Goal: Task Accomplishment & Management: Use online tool/utility

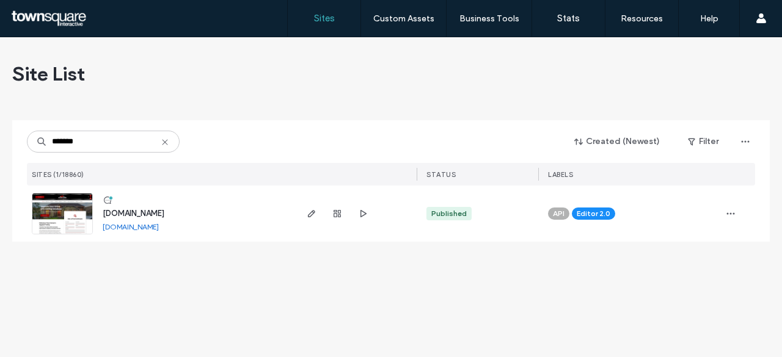
type input "*******"
click at [146, 216] on span "[DOMAIN_NAME]" at bounding box center [134, 213] width 62 height 9
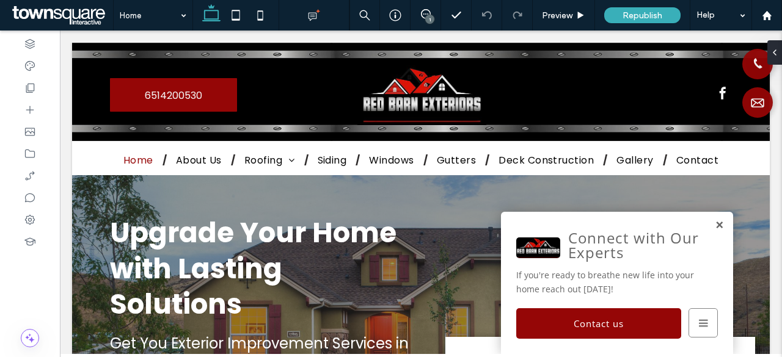
click at [715, 225] on link at bounding box center [719, 225] width 9 height 10
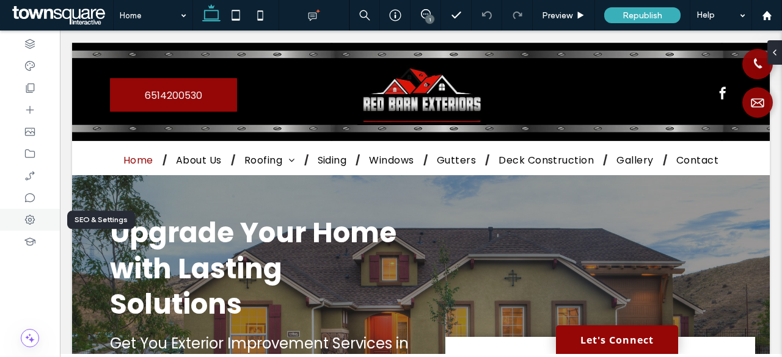
click at [29, 220] on icon at bounding box center [30, 220] width 12 height 12
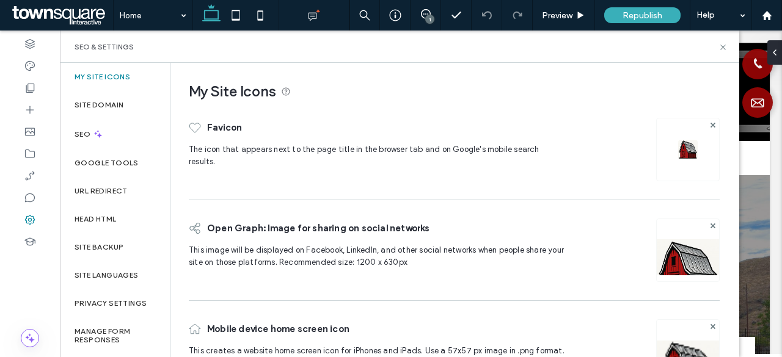
click at [684, 147] on img at bounding box center [688, 150] width 20 height 20
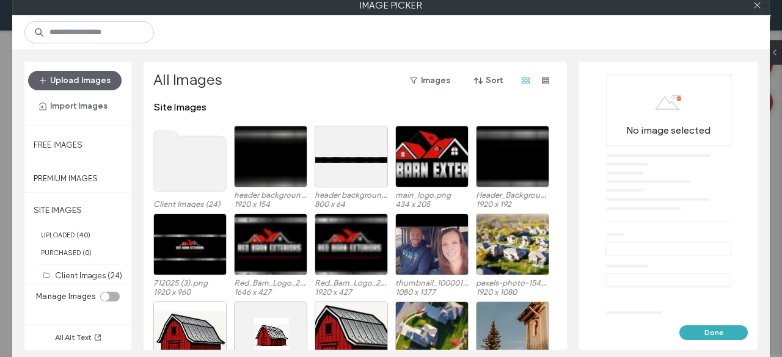
click at [710, 332] on button "Done" at bounding box center [713, 333] width 68 height 15
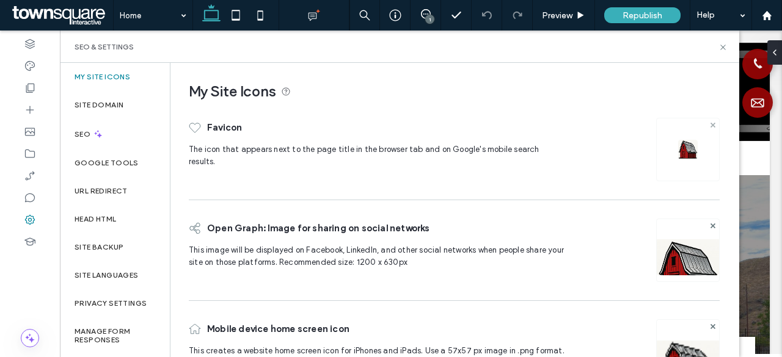
click at [710, 125] on use at bounding box center [712, 124] width 5 height 5
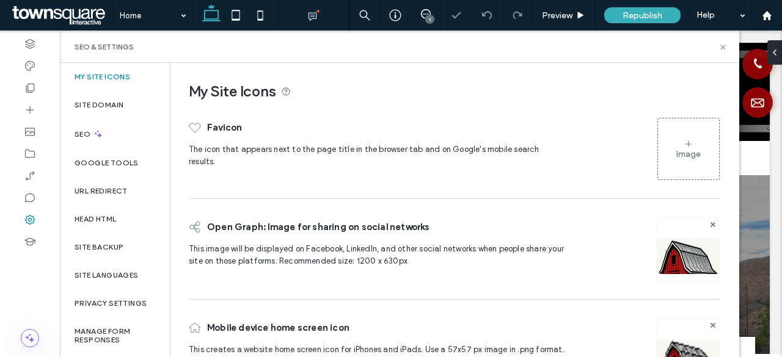
click at [685, 145] on use at bounding box center [688, 143] width 6 height 6
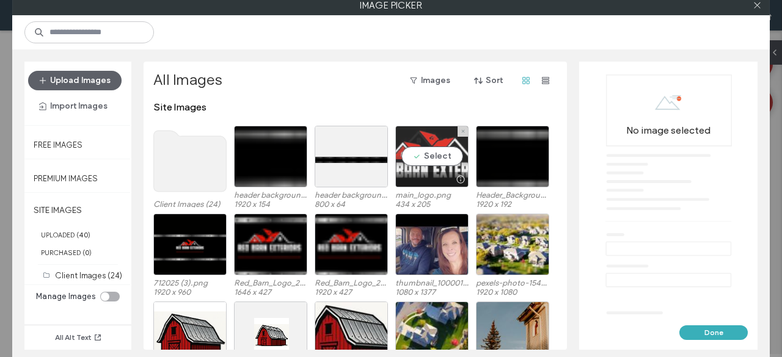
click at [434, 158] on div "Select" at bounding box center [431, 157] width 73 height 62
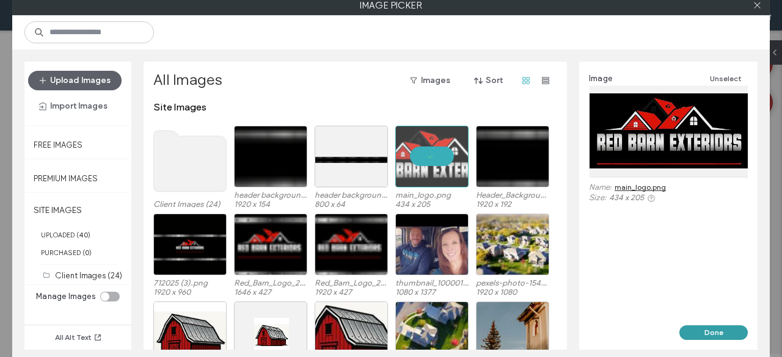
click at [722, 326] on button "Done" at bounding box center [713, 333] width 68 height 15
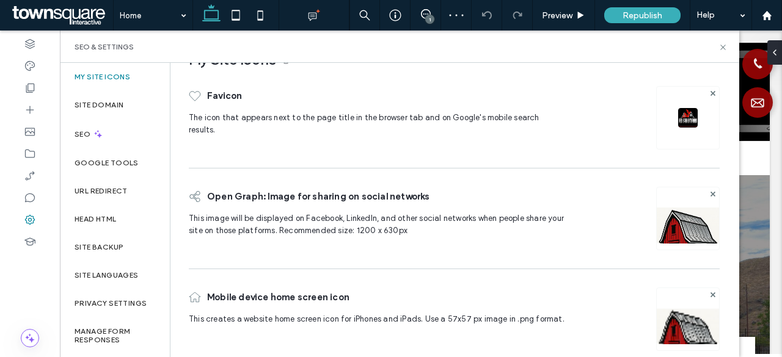
scroll to position [49, 0]
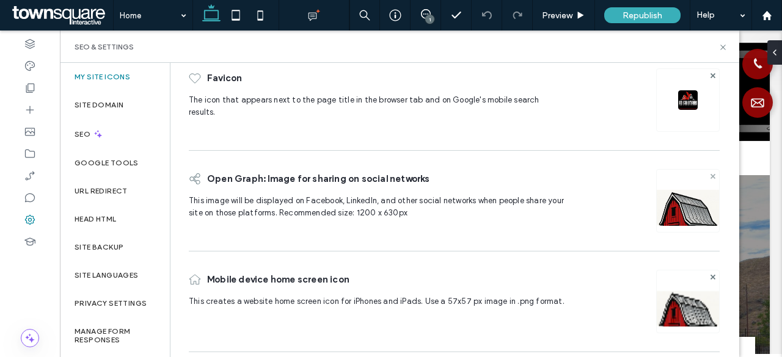
click at [710, 174] on use at bounding box center [712, 175] width 5 height 5
click at [685, 192] on icon at bounding box center [688, 196] width 10 height 10
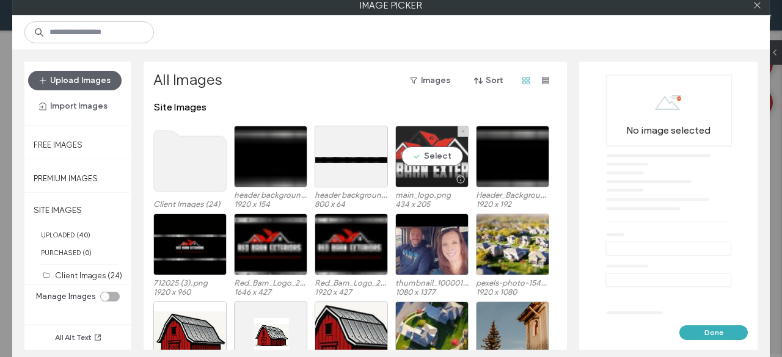
click at [433, 156] on div "Select" at bounding box center [431, 157] width 73 height 62
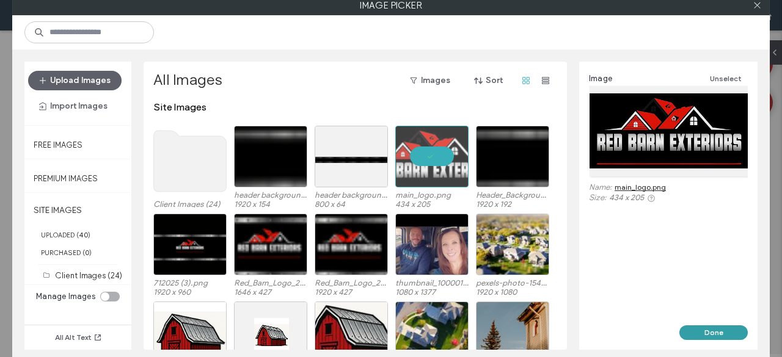
click at [724, 333] on button "Done" at bounding box center [713, 333] width 68 height 15
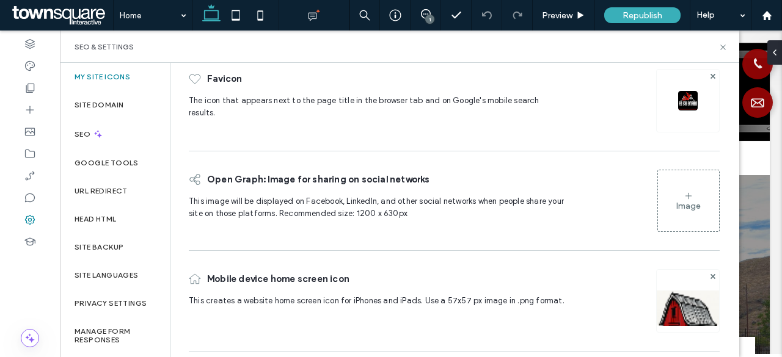
scroll to position [49, 0]
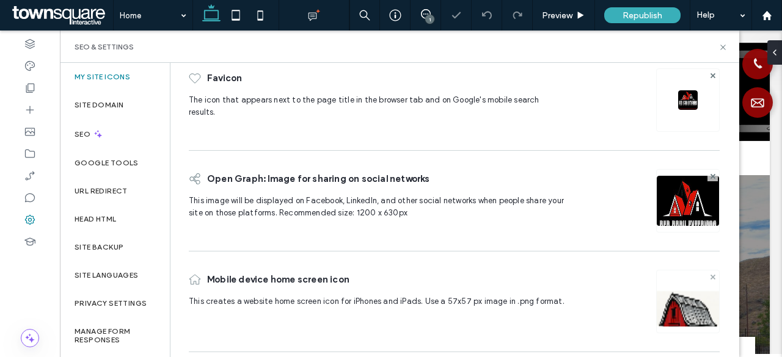
click at [710, 275] on icon at bounding box center [712, 277] width 5 height 5
click at [683, 297] on icon at bounding box center [688, 297] width 10 height 10
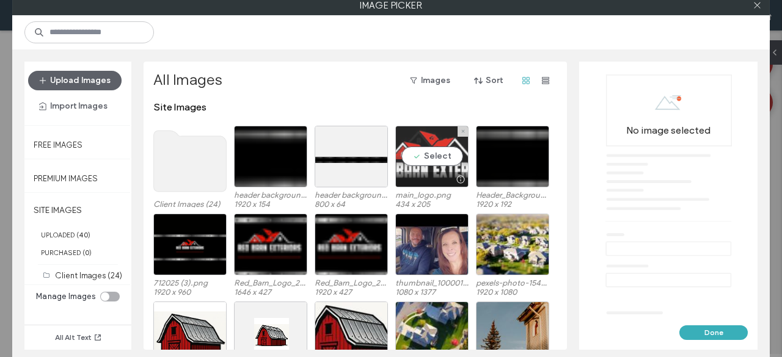
click at [424, 150] on div "Select" at bounding box center [431, 157] width 73 height 62
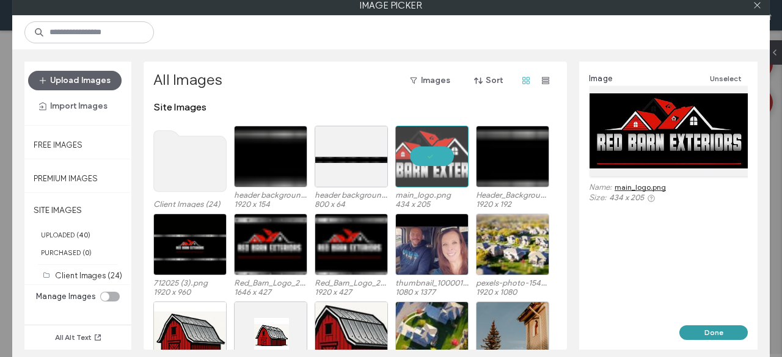
click at [723, 334] on button "Done" at bounding box center [713, 333] width 68 height 15
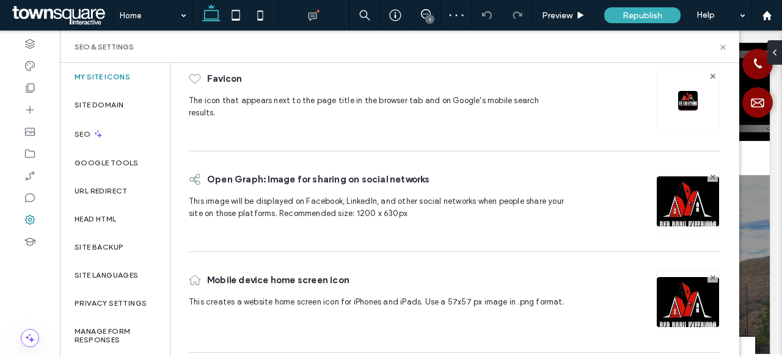
scroll to position [49, 0]
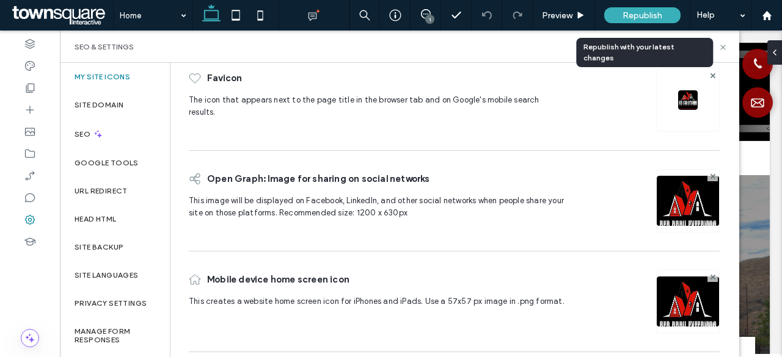
click at [639, 15] on span "Republish" at bounding box center [642, 15] width 40 height 10
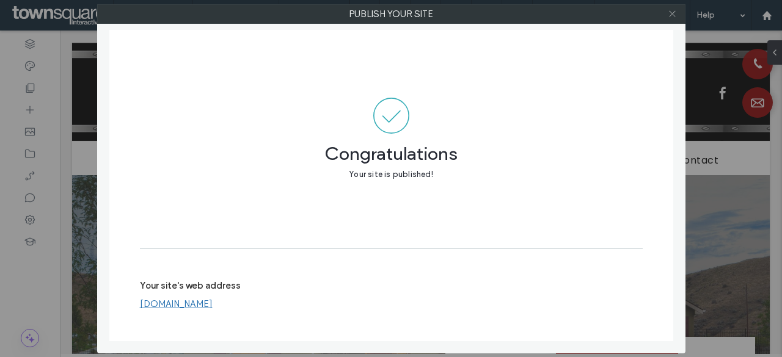
click at [671, 15] on use at bounding box center [672, 14] width 6 height 6
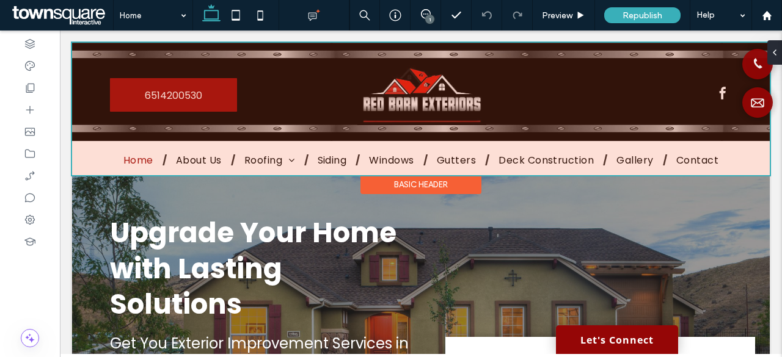
click at [197, 102] on div at bounding box center [421, 109] width 698 height 133
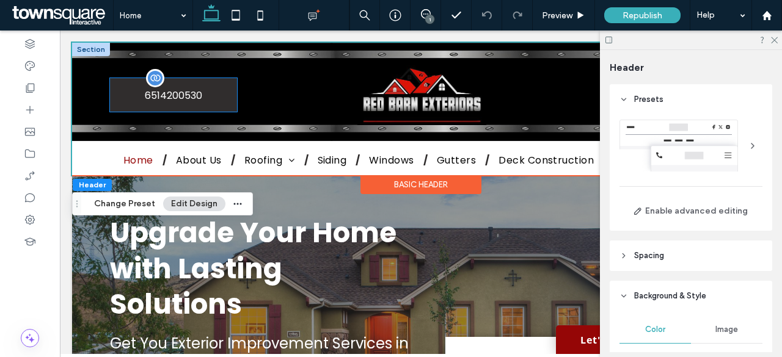
click at [181, 95] on span "6514200530" at bounding box center [173, 95] width 57 height 35
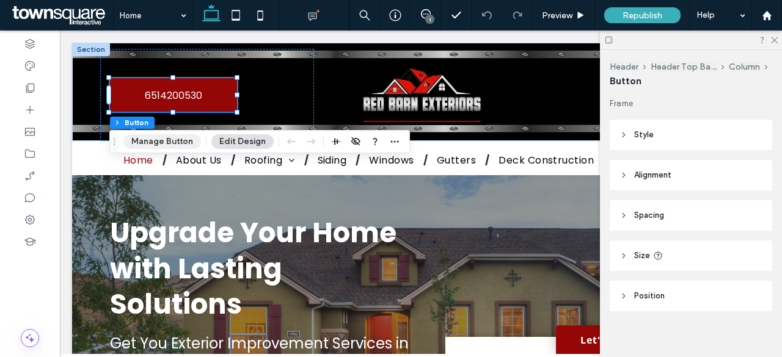
click at [167, 140] on button "Manage Button" at bounding box center [162, 141] width 78 height 15
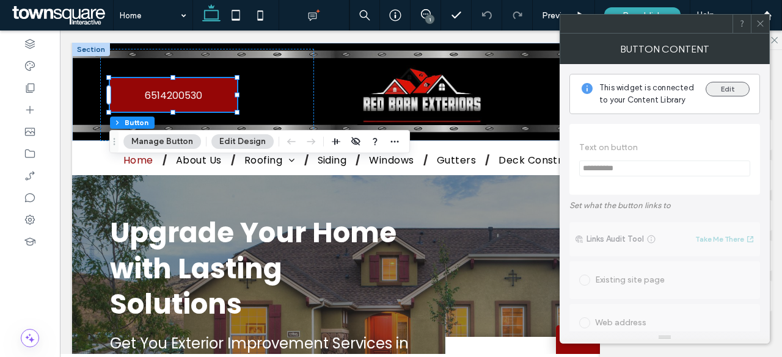
click at [740, 86] on button "Edit" at bounding box center [727, 89] width 44 height 15
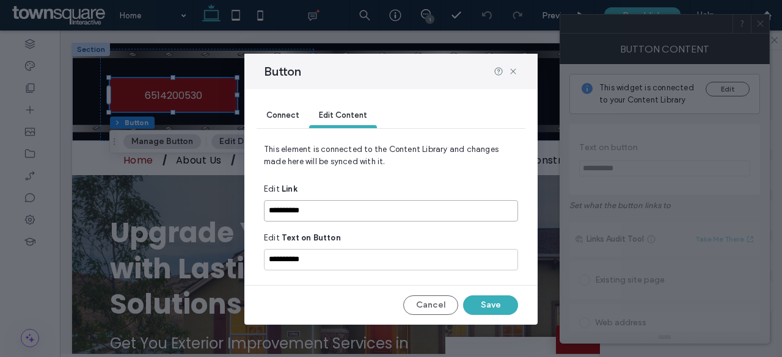
click at [280, 210] on input "**********" at bounding box center [391, 210] width 254 height 21
type input "**********"
click at [280, 260] on input "**********" at bounding box center [391, 259] width 254 height 21
type input "**********"
click at [499, 299] on button "Save" at bounding box center [490, 306] width 55 height 20
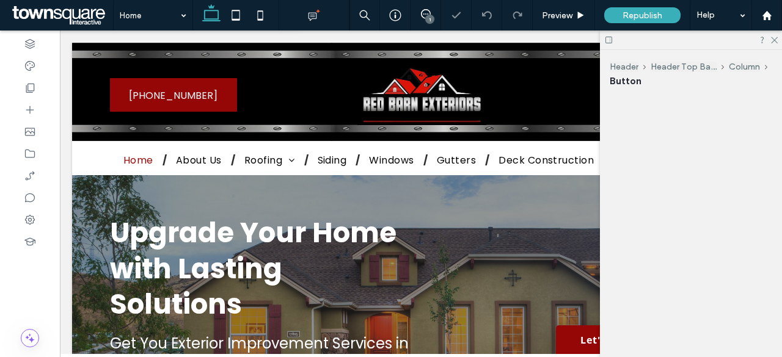
scroll to position [0, 0]
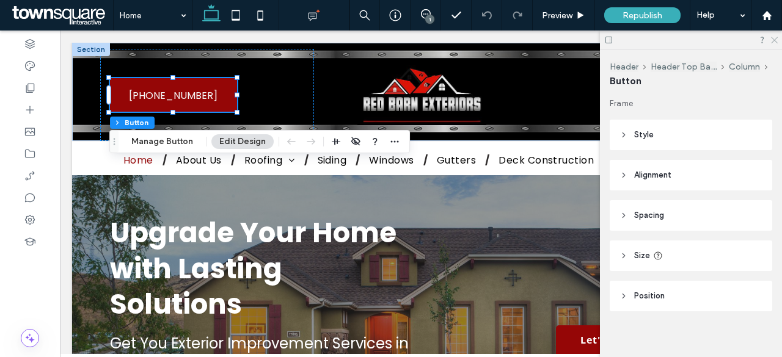
click at [773, 41] on use at bounding box center [774, 40] width 7 height 7
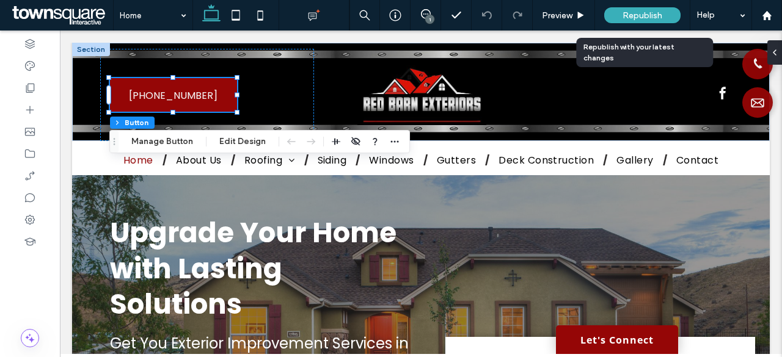
click at [642, 11] on span "Republish" at bounding box center [642, 15] width 40 height 10
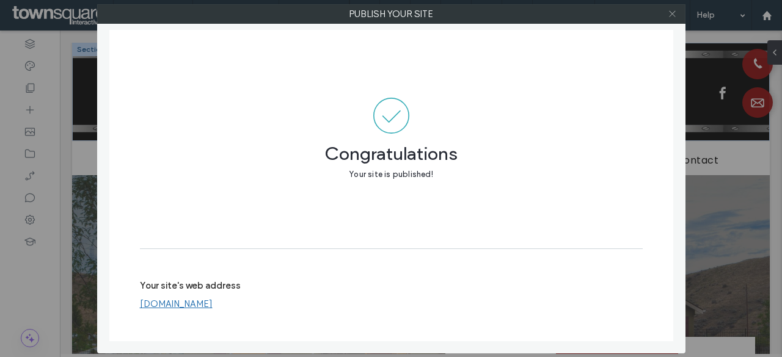
click at [676, 11] on icon at bounding box center [672, 13] width 9 height 9
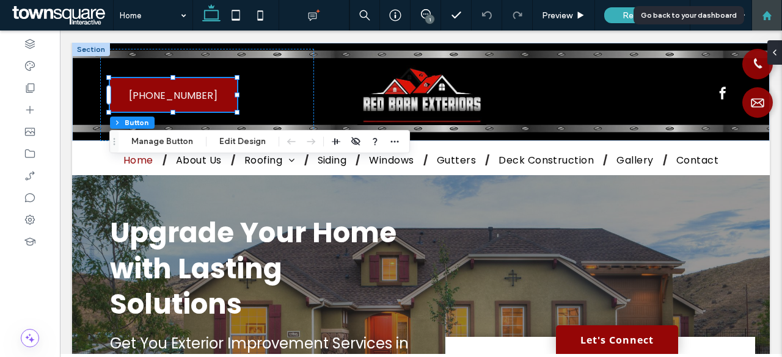
click at [773, 16] on div at bounding box center [766, 15] width 29 height 10
